Goal: Task Accomplishment & Management: Complete application form

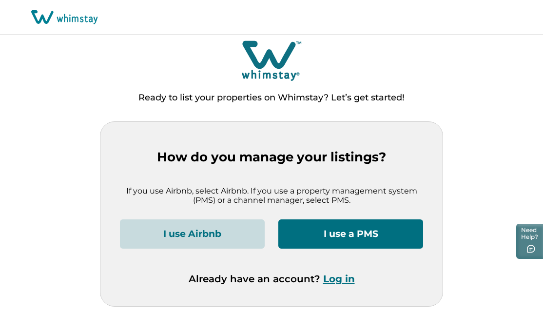
click at [320, 235] on button "I use a PMS" at bounding box center [350, 233] width 145 height 29
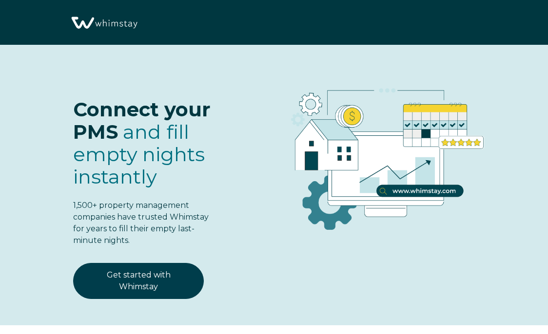
select select "US"
select select "Standard"
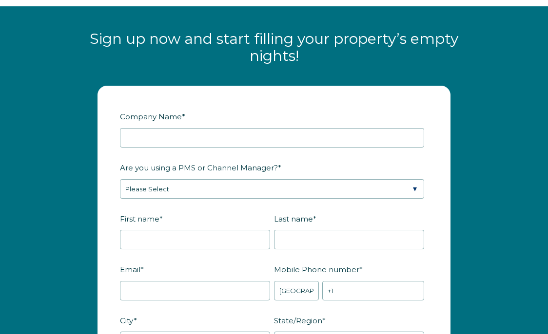
scroll to position [1132, 0]
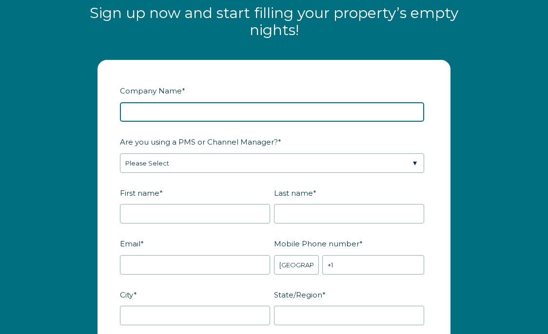
click at [178, 122] on input "Company Name *" at bounding box center [272, 111] width 304 height 19
type input "Kina's Maui Condo Rentals LLC dba Aloha Vacation Rentals"
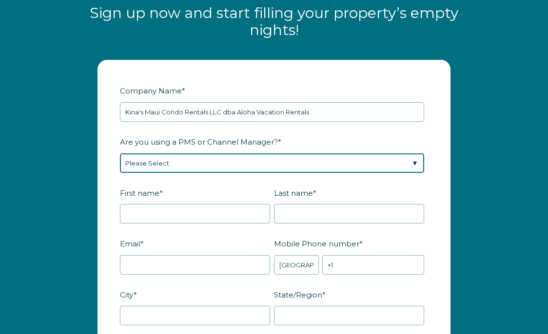
click at [203, 172] on select "Please Select Barefoot BookingPal Boost Brightside CiiRUS Escapia Guesty Hostaw…" at bounding box center [272, 163] width 304 height 19
select select "Escapia"
click at [120, 164] on select "Please Select Barefoot BookingPal Boost Brightside CiiRUS Escapia Guesty Hostaw…" at bounding box center [272, 163] width 304 height 19
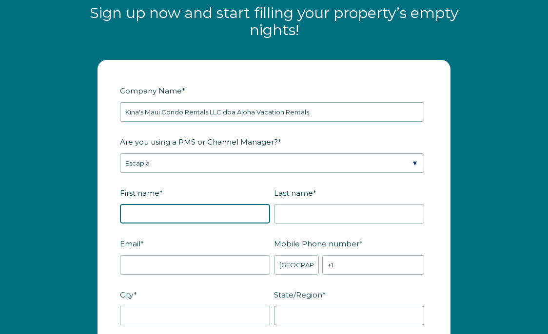
click at [184, 224] on input "First name *" at bounding box center [195, 213] width 150 height 19
type input "[PERSON_NAME]"
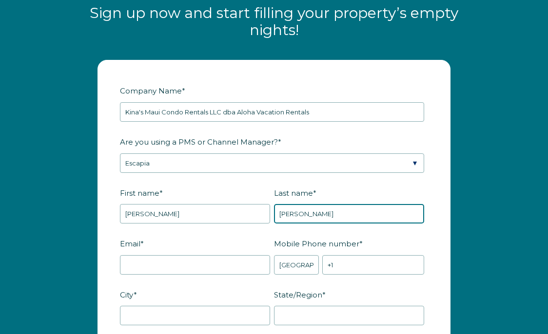
type input "[PERSON_NAME]"
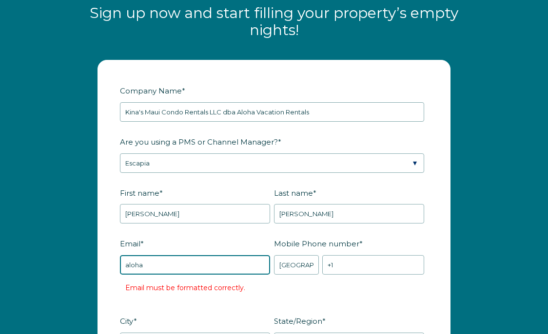
type input "[EMAIL_ADDRESS][DOMAIN_NAME]"
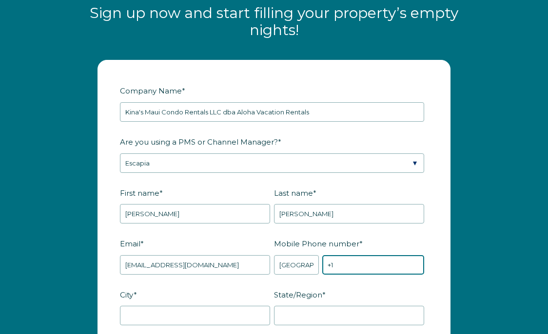
click at [353, 275] on input "+1" at bounding box center [373, 264] width 102 height 19
type input "[PHONE_NUMBER]"
click at [341, 299] on label "State/Region *" at bounding box center [351, 295] width 154 height 17
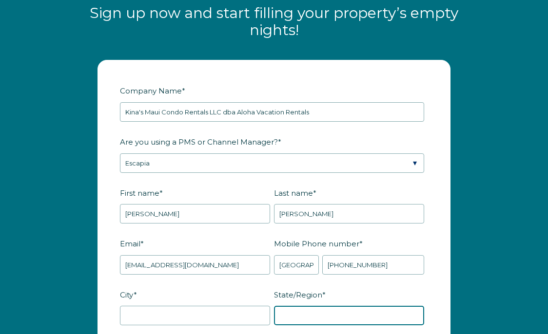
click at [341, 306] on input "State/Region *" at bounding box center [349, 315] width 150 height 19
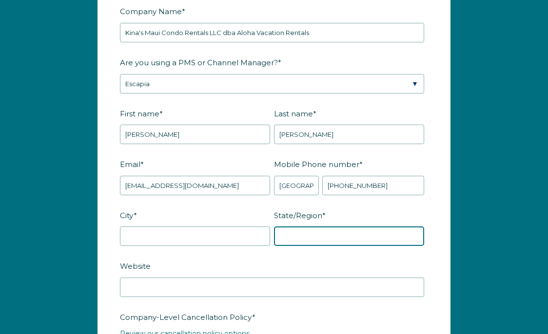
scroll to position [1217, 0]
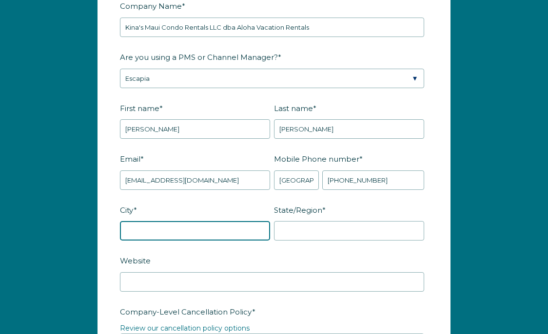
click at [204, 241] on input "City *" at bounding box center [195, 230] width 150 height 19
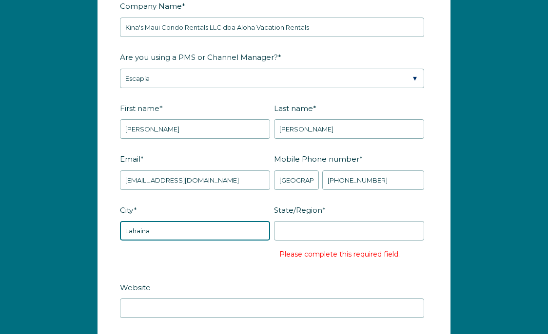
type input "Lahaina"
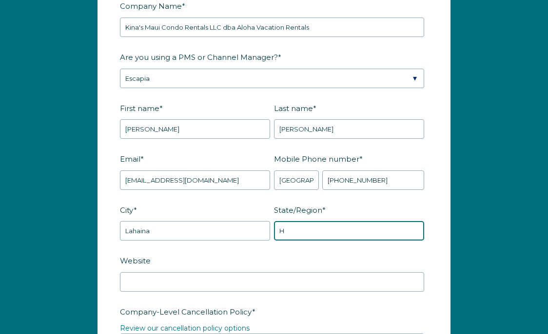
type input "HI"
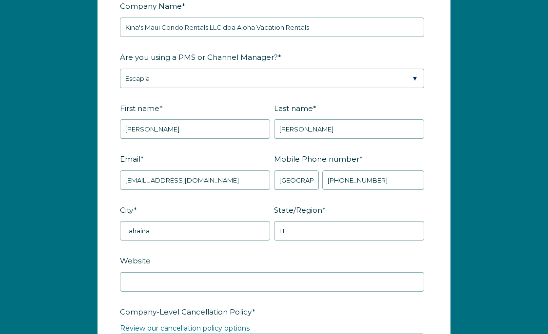
click at [235, 270] on label "Website" at bounding box center [274, 260] width 308 height 17
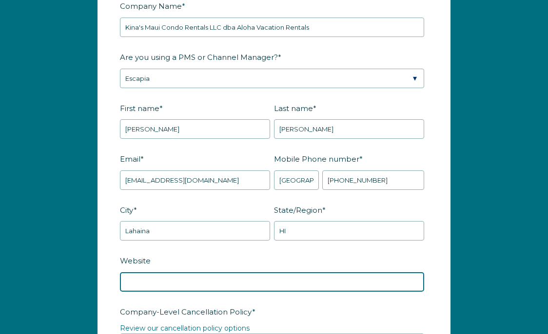
click at [235, 274] on input "Website" at bounding box center [272, 281] width 304 height 19
type input "AlohaVacationRentals.com"
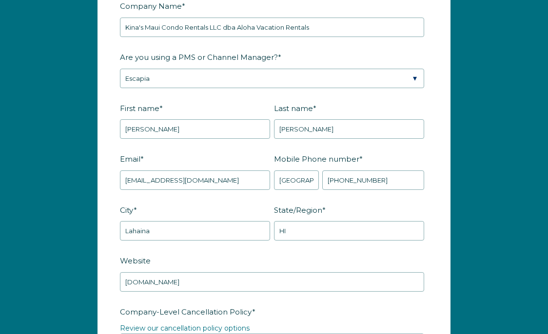
click at [280, 270] on label "Website" at bounding box center [274, 260] width 308 height 17
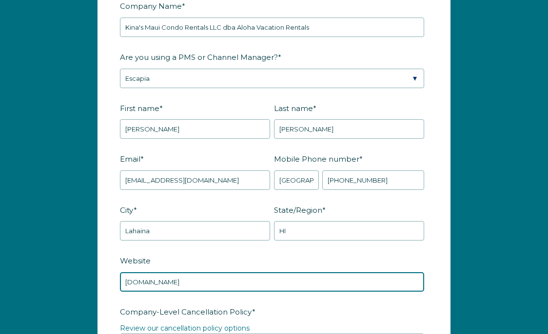
click at [280, 272] on input "AlohaVacationRentals.com" at bounding box center [272, 281] width 304 height 19
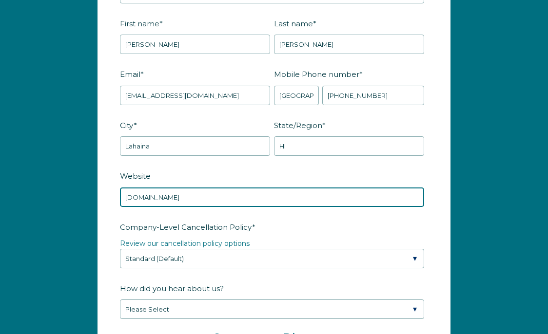
scroll to position [1301, 0]
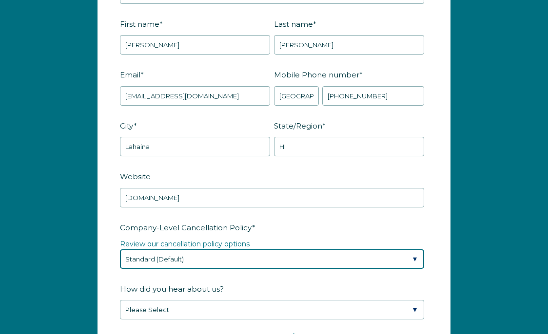
click at [280, 269] on select "Please Select Partial Standard (Default) Moderate Strict" at bounding box center [272, 259] width 304 height 19
select select "Strict"
click at [120, 260] on select "Please Select Partial Standard (Default) Moderate Strict" at bounding box center [272, 259] width 304 height 19
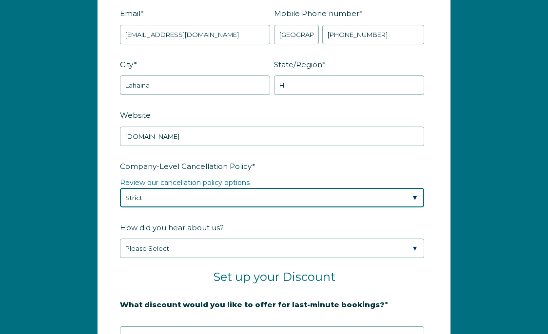
scroll to position [1366, 0]
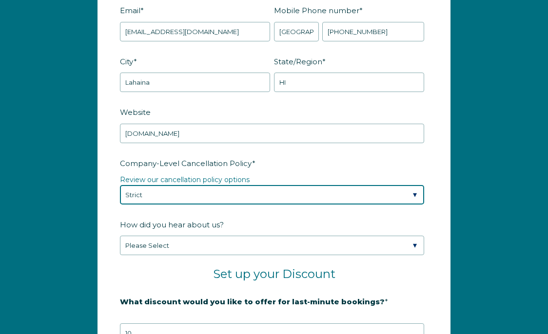
click at [268, 205] on select "Please Select Partial Standard (Default) Moderate Strict" at bounding box center [272, 194] width 304 height 19
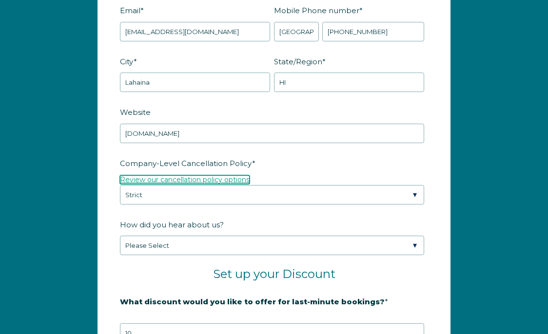
click at [195, 184] on link "Review our cancellation policy options" at bounding box center [185, 179] width 130 height 9
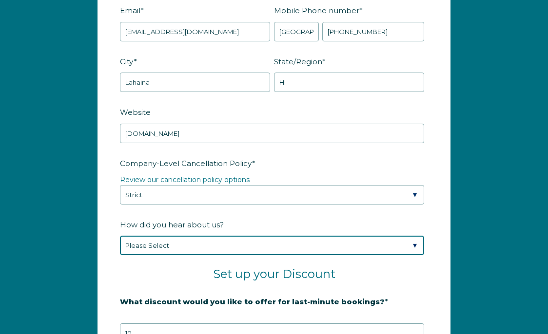
click at [267, 255] on select "Please Select Found Whimstay through a Google search Spoke to a Whimstay salesp…" at bounding box center [272, 245] width 304 height 19
select select "Whimstay Sales"
click at [120, 247] on select "Please Select Found Whimstay through a Google search Spoke to a Whimstay salesp…" at bounding box center [272, 245] width 304 height 19
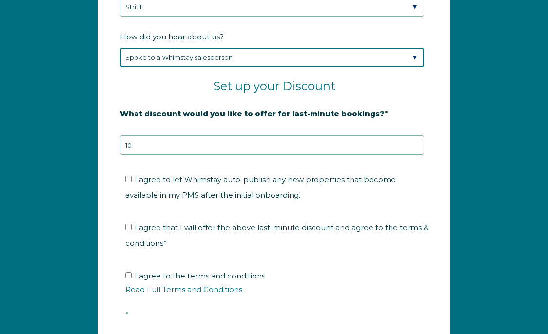
scroll to position [1555, 0]
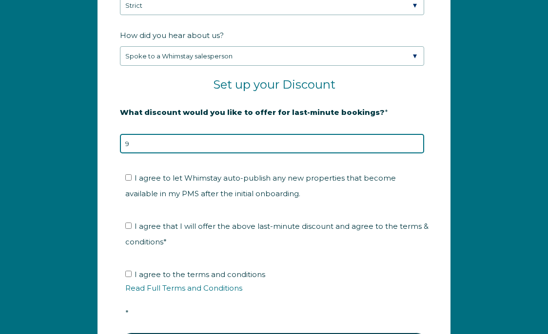
click at [415, 154] on input "9" at bounding box center [272, 143] width 304 height 19
click at [415, 154] on input "8" at bounding box center [272, 143] width 304 height 19
click at [415, 154] on input "7" at bounding box center [272, 143] width 304 height 19
click at [415, 154] on input "6" at bounding box center [272, 143] width 304 height 19
click at [415, 154] on input "5" at bounding box center [272, 143] width 304 height 19
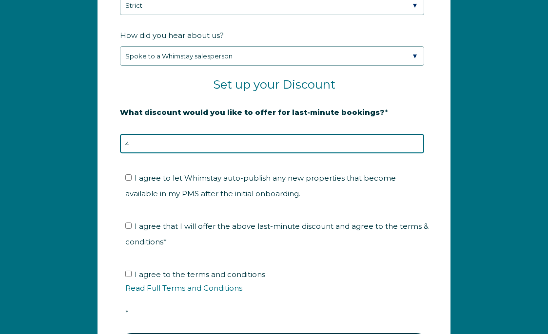
click at [415, 154] on input "4" at bounding box center [272, 143] width 304 height 19
click at [415, 154] on input "3" at bounding box center [272, 143] width 304 height 19
click at [415, 154] on input "2" at bounding box center [272, 143] width 304 height 19
click at [415, 154] on input "1" at bounding box center [272, 143] width 304 height 19
click at [415, 154] on input "0" at bounding box center [272, 143] width 304 height 19
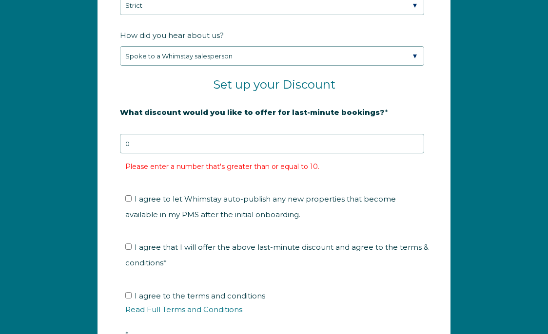
click at [383, 174] on li "Please enter a number that's greater than or equal to 10." at bounding box center [279, 167] width 308 height 16
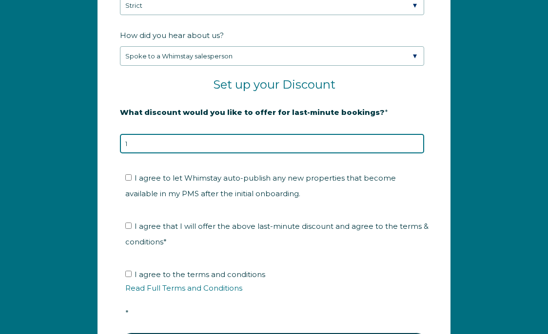
click at [416, 153] on input "1" at bounding box center [272, 143] width 304 height 19
click at [416, 153] on input "2" at bounding box center [272, 143] width 304 height 19
click at [416, 153] on input "3" at bounding box center [272, 143] width 304 height 19
click at [416, 153] on input "4" at bounding box center [272, 143] width 304 height 19
click at [416, 153] on input "5" at bounding box center [272, 143] width 304 height 19
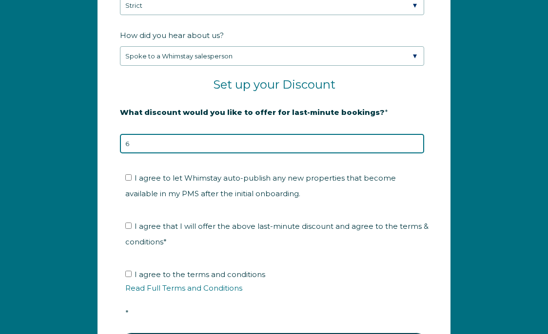
click at [416, 153] on input "6" at bounding box center [272, 143] width 304 height 19
click at [416, 153] on input "7" at bounding box center [272, 143] width 304 height 19
click at [416, 153] on input "8" at bounding box center [272, 143] width 304 height 19
click at [416, 153] on input "9" at bounding box center [272, 143] width 304 height 19
type input "10"
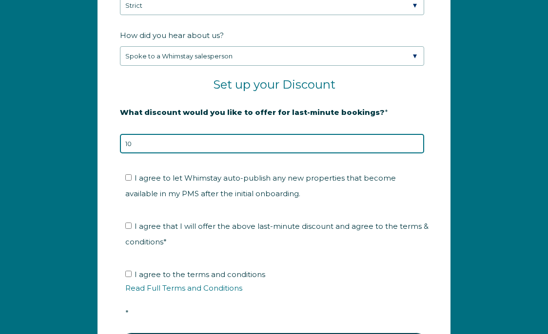
click at [416, 153] on input "10" at bounding box center [272, 143] width 304 height 19
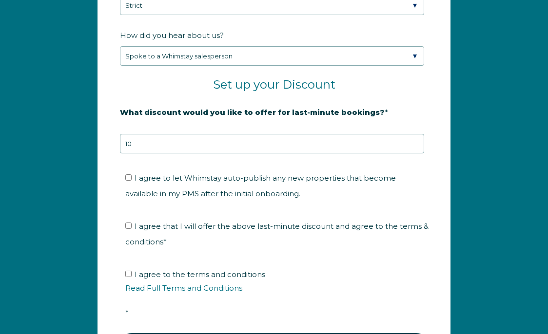
click at [394, 176] on fieldset "I agree to let Whimstay auto-publish any new properties that become available i…" at bounding box center [274, 189] width 308 height 48
click at [128, 181] on input "I agree to let Whimstay auto-publish any new properties that become available i…" at bounding box center [128, 177] width 6 height 6
checkbox input "true"
click at [128, 229] on input "I agree that I will offer the above last-minute discount and agree to the terms…" at bounding box center [128, 226] width 6 height 6
checkbox input "true"
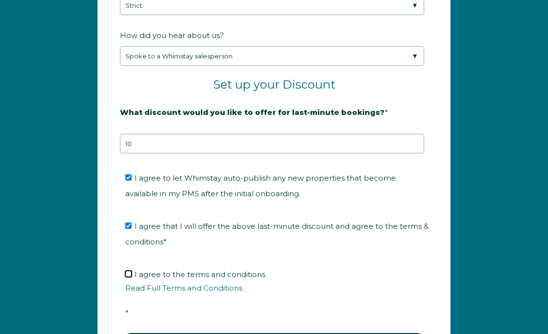
click at [129, 277] on input "I agree to the terms and conditions Read Full Terms and Conditions *" at bounding box center [128, 274] width 6 height 6
checkbox input "true"
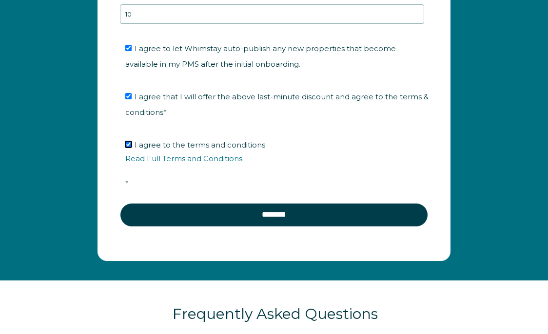
scroll to position [1686, 0]
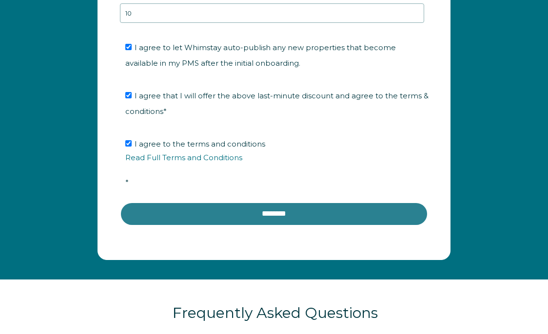
click at [221, 223] on input "********" at bounding box center [274, 213] width 308 height 23
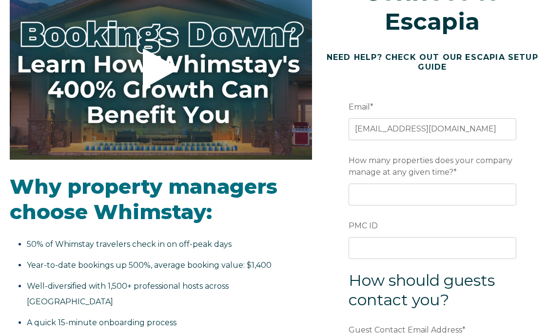
scroll to position [108, 0]
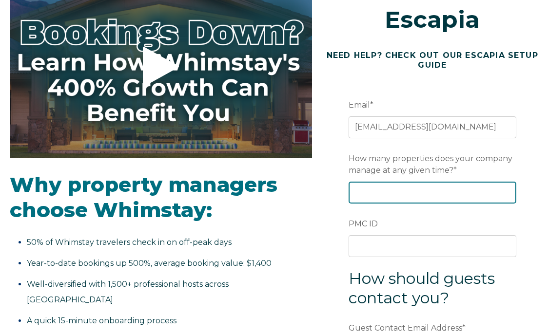
click at [429, 191] on input "How many properties does your company manage at any given time? *" at bounding box center [432, 192] width 168 height 21
click at [507, 190] on input "1" at bounding box center [432, 192] width 168 height 21
click at [507, 190] on input "2" at bounding box center [432, 192] width 168 height 21
click at [507, 190] on input "3" at bounding box center [432, 192] width 168 height 21
click at [507, 190] on input "4" at bounding box center [432, 192] width 168 height 21
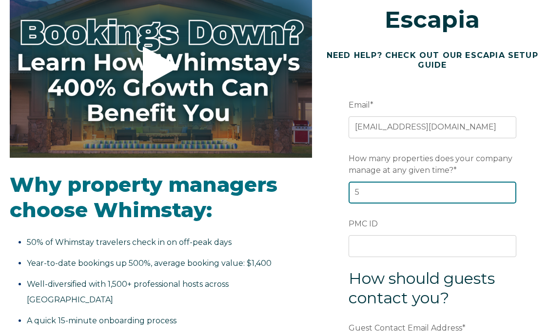
click at [507, 190] on input "5" at bounding box center [432, 192] width 168 height 21
click at [507, 190] on input "6" at bounding box center [432, 192] width 168 height 21
click at [507, 190] on input "7" at bounding box center [432, 192] width 168 height 21
click at [507, 190] on input "8" at bounding box center [432, 192] width 168 height 21
type input "9"
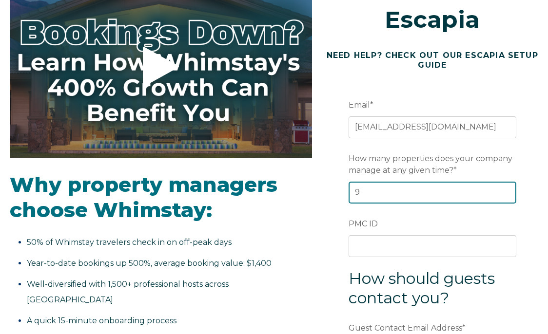
click at [507, 190] on input "9" at bounding box center [432, 192] width 168 height 21
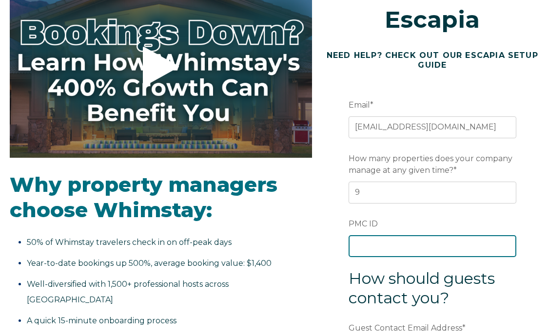
click at [395, 249] on input "PMC ID" at bounding box center [432, 245] width 168 height 21
click at [425, 228] on label "PMC ID" at bounding box center [432, 224] width 168 height 18
click at [425, 235] on input "PMC ID" at bounding box center [432, 245] width 168 height 21
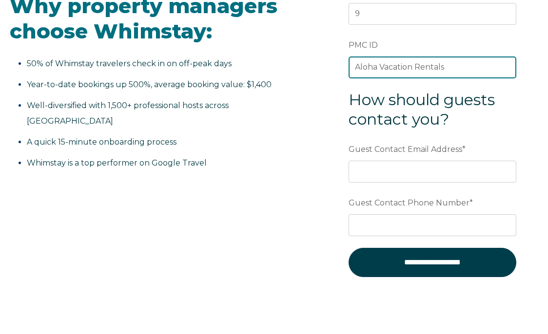
scroll to position [302, 0]
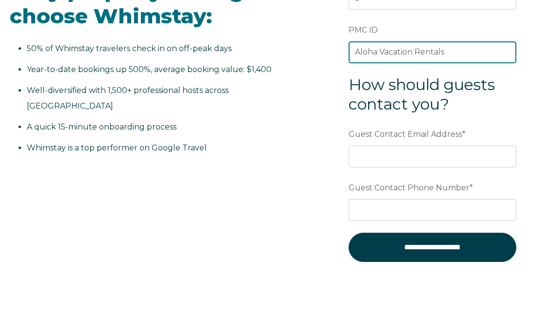
type input "Aloha Vacation Rentals"
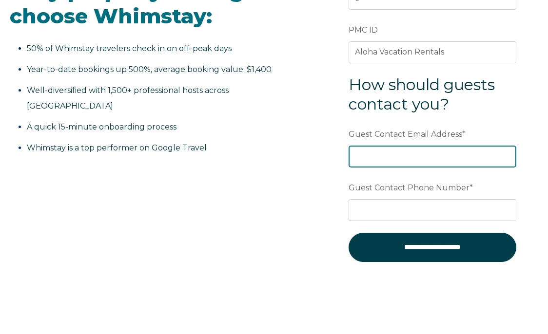
click at [428, 164] on input "Guest Contact Email Address *" at bounding box center [432, 156] width 168 height 21
type input "AlohaVR@gmail.com"
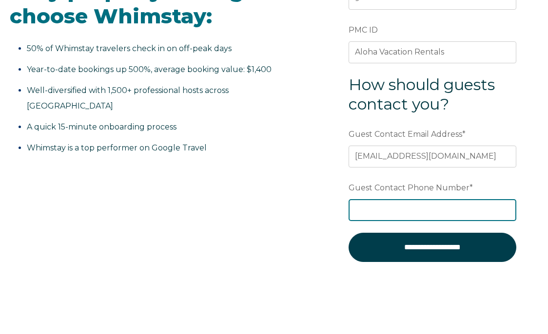
click at [413, 217] on input "Guest Contact Phone Number *" at bounding box center [432, 209] width 168 height 21
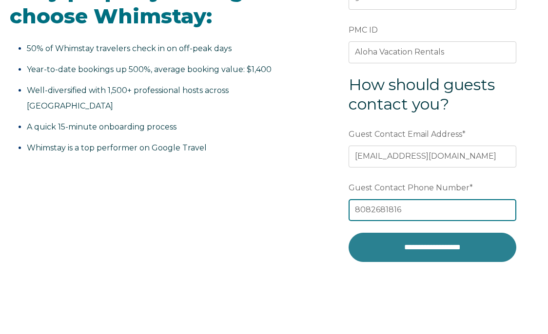
type input "8082681816"
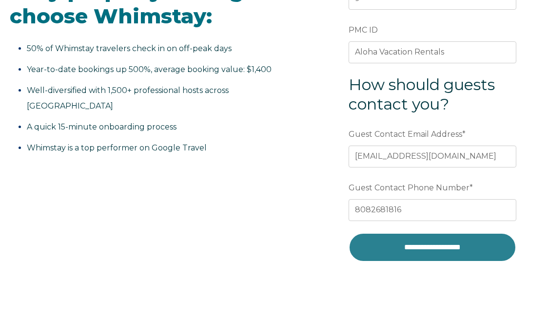
click at [403, 249] on input "**********" at bounding box center [432, 247] width 168 height 29
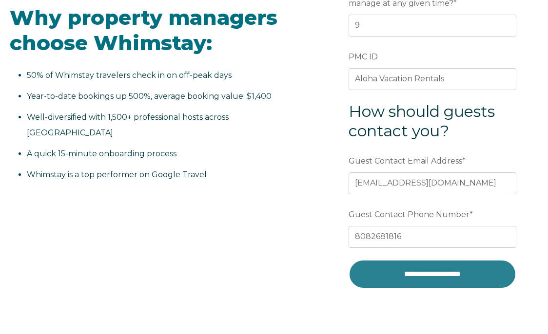
scroll to position [277, 0]
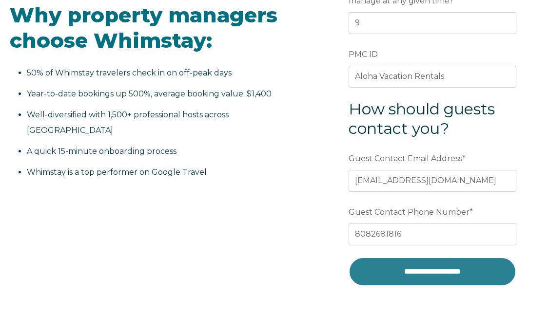
click at [393, 272] on input "**********" at bounding box center [432, 271] width 168 height 29
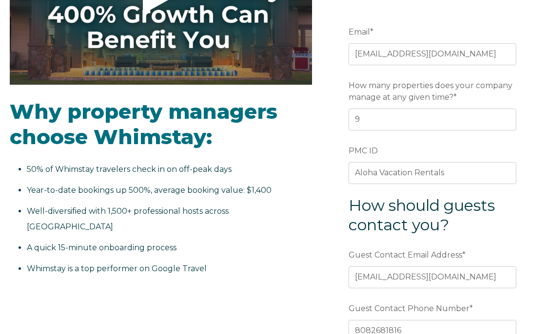
scroll to position [186, 0]
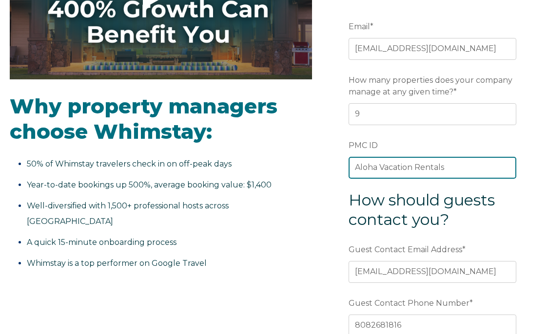
drag, startPoint x: 453, startPoint y: 167, endPoint x: 299, endPoint y: 163, distance: 153.6
click at [299, 163] on div "Video player - SSOB Pitch Vid Thumbnail - Click to play video Why property mana…" at bounding box center [274, 154] width 528 height 514
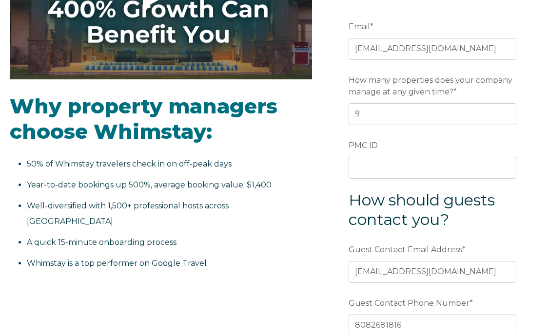
click at [288, 179] on li "Year-to-date bookings up 500%, average booking value: $1,400" at bounding box center [166, 185] width 279 height 16
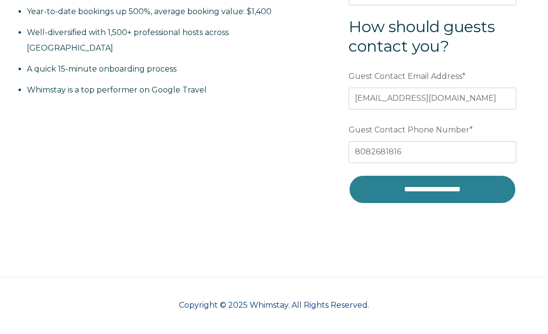
click at [387, 193] on input "**********" at bounding box center [432, 189] width 168 height 29
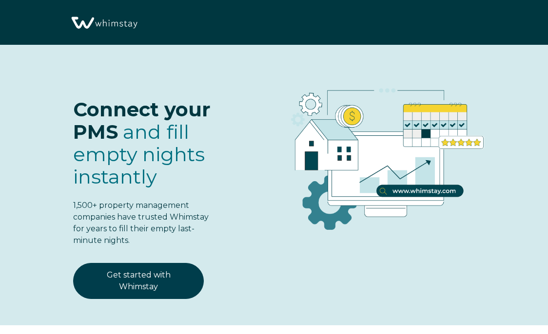
select select "US"
select select "Standard"
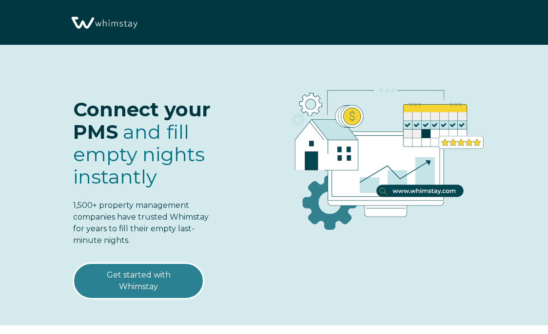
click at [140, 286] on link "Get started with Whimstay" at bounding box center [138, 281] width 131 height 36
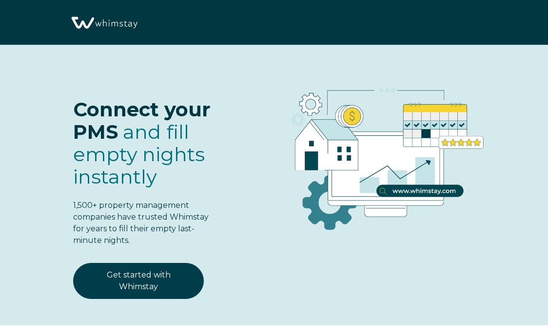
scroll to position [1148, 0]
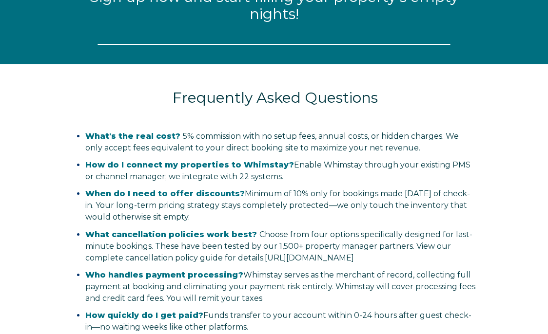
select select "US"
select select "Standard"
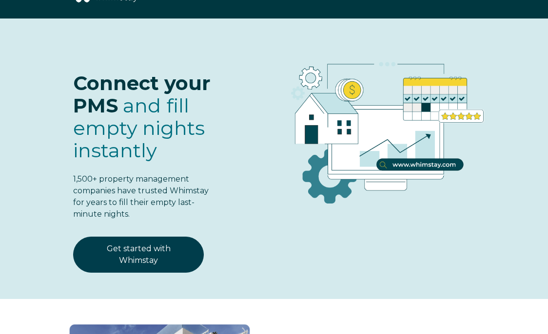
scroll to position [0, 0]
